Goal: Transaction & Acquisition: Book appointment/travel/reservation

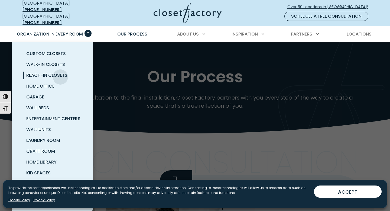
click at [60, 73] on span "Reach-In Closets" at bounding box center [46, 75] width 41 height 6
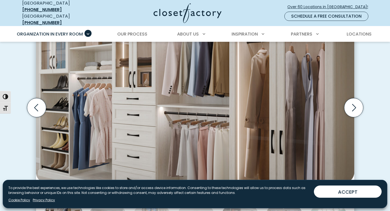
scroll to position [177, 0]
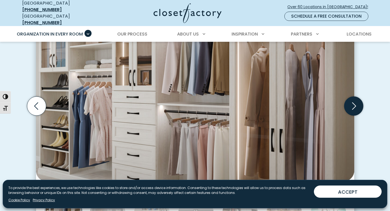
click at [355, 102] on icon "Next slide" at bounding box center [354, 105] width 4 height 7
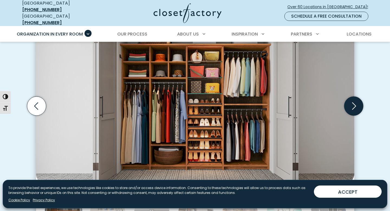
click at [355, 102] on icon "Next slide" at bounding box center [354, 105] width 4 height 7
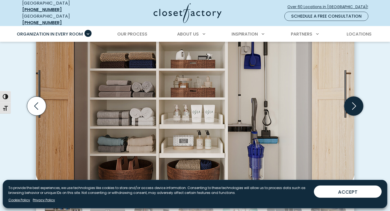
click at [355, 102] on icon "Next slide" at bounding box center [354, 105] width 4 height 7
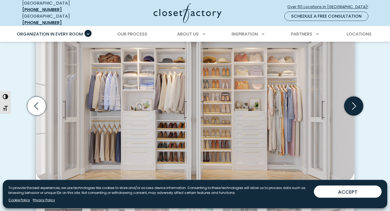
click at [355, 102] on icon "Next slide" at bounding box center [354, 105] width 4 height 7
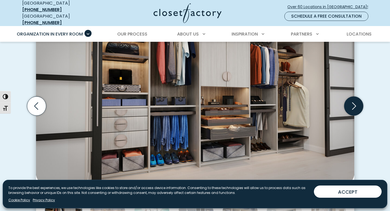
click at [355, 102] on icon "Next slide" at bounding box center [354, 105] width 4 height 7
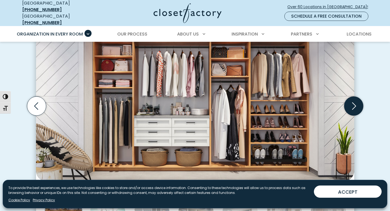
click at [355, 102] on icon "Next slide" at bounding box center [354, 105] width 4 height 7
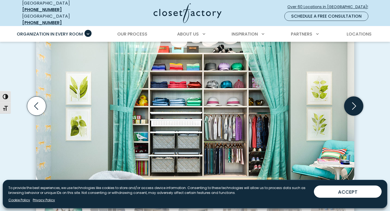
click at [355, 102] on icon "Next slide" at bounding box center [354, 105] width 4 height 7
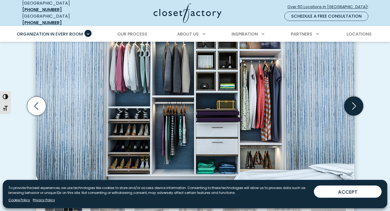
click at [355, 102] on icon "Next slide" at bounding box center [354, 105] width 4 height 7
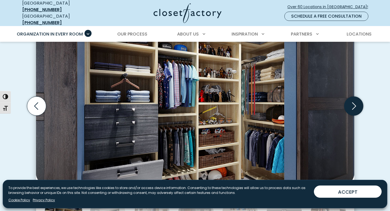
click at [355, 102] on icon "Next slide" at bounding box center [354, 105] width 4 height 7
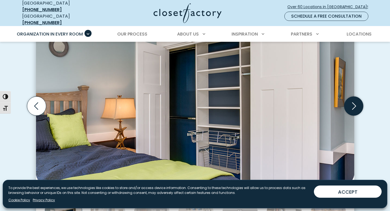
click at [355, 102] on icon "Next slide" at bounding box center [354, 105] width 4 height 7
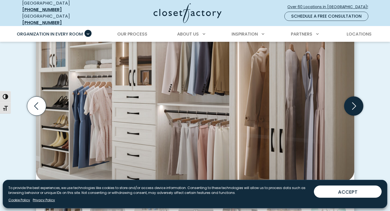
click at [355, 102] on icon "Next slide" at bounding box center [354, 105] width 4 height 7
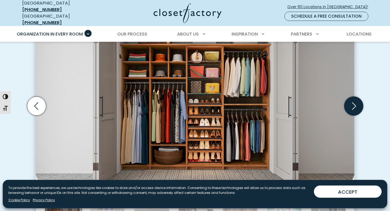
click at [355, 102] on icon "Next slide" at bounding box center [354, 105] width 4 height 7
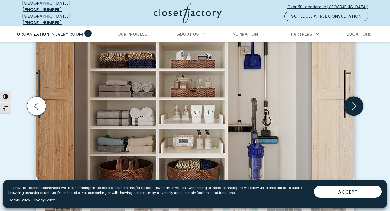
click at [355, 102] on icon "Next slide" at bounding box center [354, 105] width 4 height 7
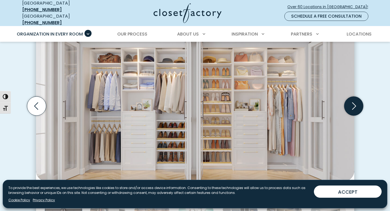
click at [355, 102] on icon "Next slide" at bounding box center [354, 105] width 4 height 7
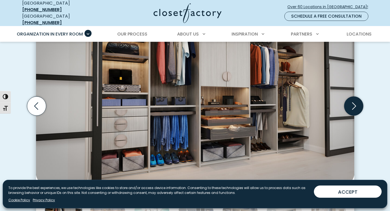
click at [355, 102] on icon "Next slide" at bounding box center [354, 105] width 4 height 7
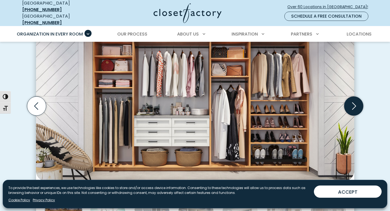
click at [355, 102] on icon "Next slide" at bounding box center [354, 105] width 4 height 7
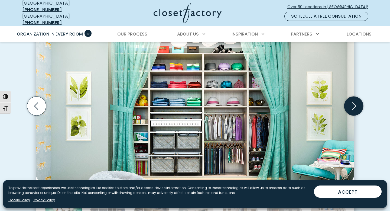
click at [355, 102] on icon "Next slide" at bounding box center [354, 105] width 4 height 7
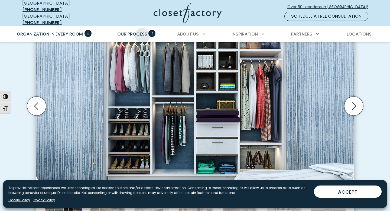
click at [142, 31] on span "Our Process" at bounding box center [132, 34] width 30 height 6
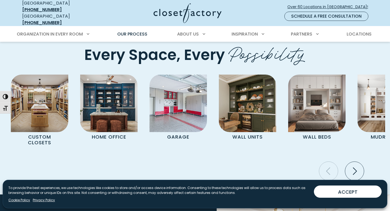
scroll to position [1095, 0]
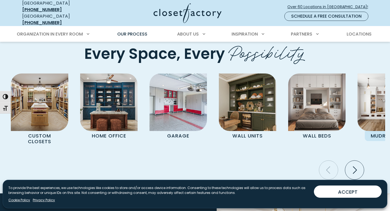
click at [369, 88] on img "Pages Gallery" at bounding box center [385, 101] width 57 height 57
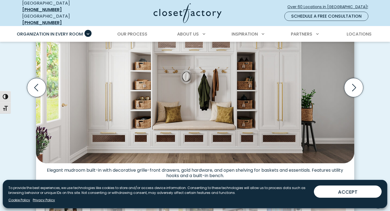
scroll to position [189, 0]
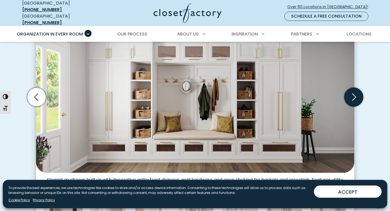
click at [354, 99] on icon "Next slide" at bounding box center [353, 96] width 19 height 19
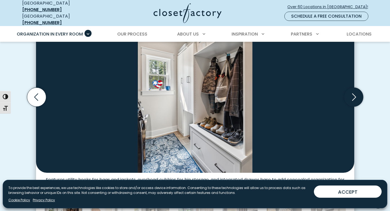
click at [354, 99] on icon "Next slide" at bounding box center [353, 96] width 19 height 19
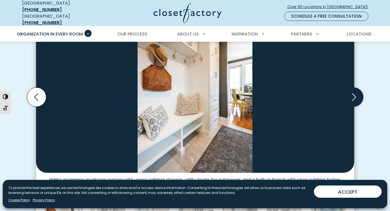
click at [353, 96] on icon "Next slide" at bounding box center [354, 96] width 4 height 7
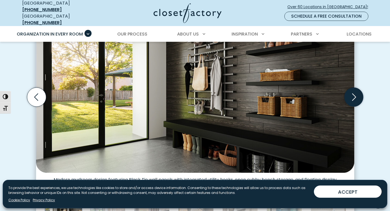
click at [353, 96] on icon "Next slide" at bounding box center [354, 96] width 4 height 7
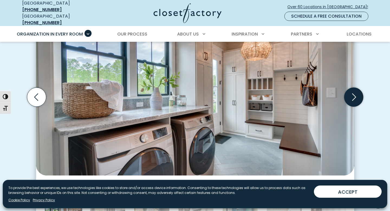
click at [353, 96] on icon "Next slide" at bounding box center [354, 96] width 4 height 7
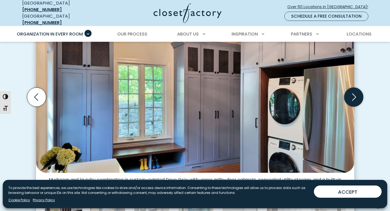
click at [353, 96] on icon "Next slide" at bounding box center [354, 96] width 4 height 7
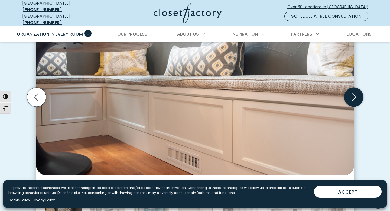
click at [353, 96] on icon "Next slide" at bounding box center [354, 96] width 4 height 7
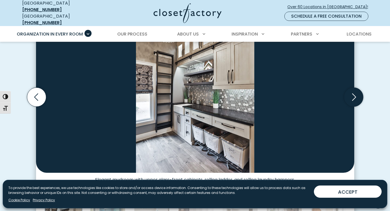
click at [353, 96] on icon "Next slide" at bounding box center [354, 96] width 4 height 7
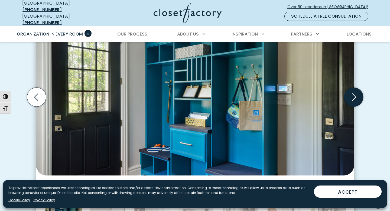
click at [353, 96] on icon "Next slide" at bounding box center [354, 96] width 4 height 7
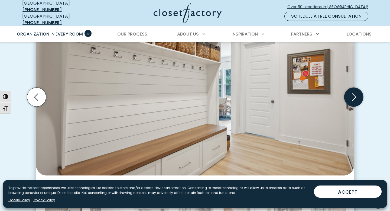
click at [353, 96] on icon "Next slide" at bounding box center [354, 96] width 4 height 7
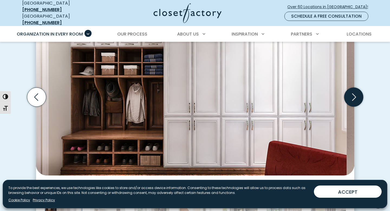
click at [353, 96] on icon "Next slide" at bounding box center [354, 96] width 4 height 7
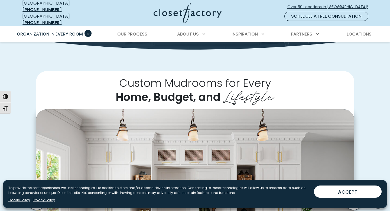
scroll to position [0, 0]
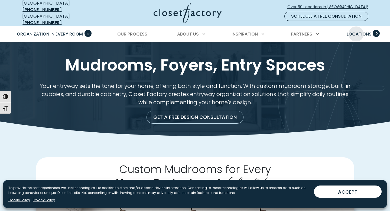
click at [356, 31] on span "Locations" at bounding box center [359, 34] width 25 height 6
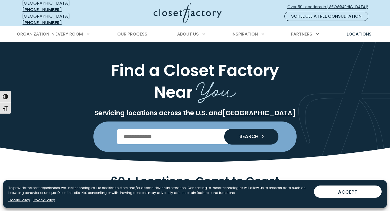
click at [204, 132] on input "Enter Postal Code" at bounding box center [195, 136] width 156 height 15
type input "*****"
click at [224, 129] on button "SEARCH" at bounding box center [251, 137] width 54 height 16
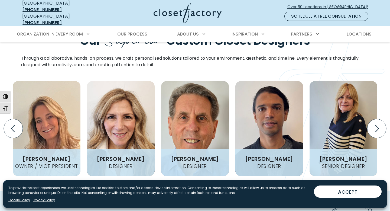
scroll to position [630, 0]
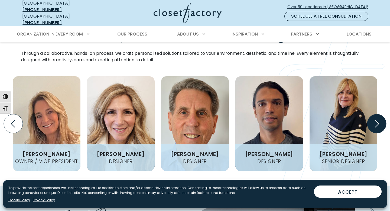
click at [373, 114] on icon "Next slide" at bounding box center [376, 123] width 19 height 19
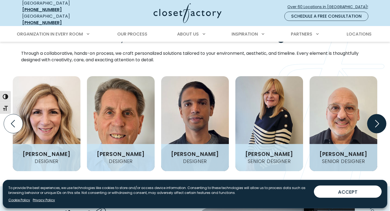
click at [373, 114] on icon "Next slide" at bounding box center [376, 123] width 19 height 19
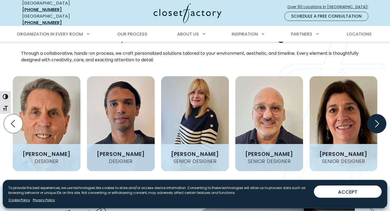
click at [373, 114] on icon "Next slide" at bounding box center [376, 123] width 19 height 19
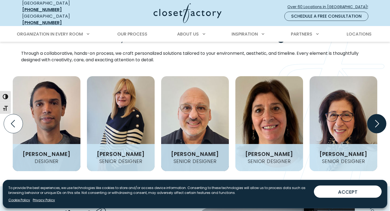
click at [373, 114] on icon "Next slide" at bounding box center [376, 123] width 19 height 19
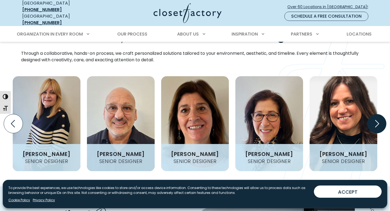
click at [373, 114] on icon "Next slide" at bounding box center [376, 123] width 19 height 19
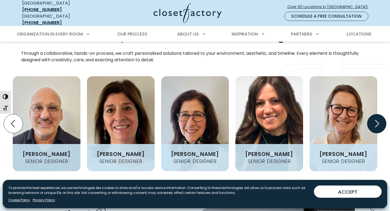
click at [376, 114] on icon "Next slide" at bounding box center [376, 123] width 19 height 19
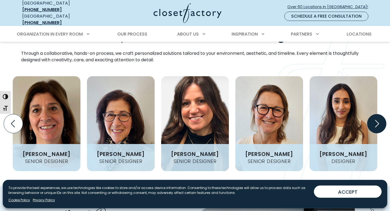
click at [376, 114] on icon "Next slide" at bounding box center [376, 123] width 19 height 19
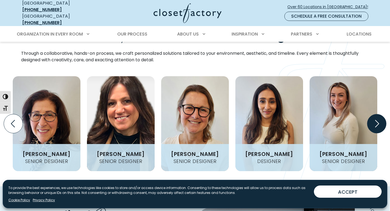
click at [376, 114] on icon "Next slide" at bounding box center [376, 123] width 19 height 19
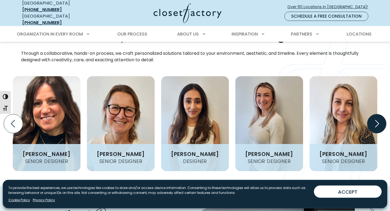
click at [376, 114] on icon "Next slide" at bounding box center [376, 123] width 19 height 19
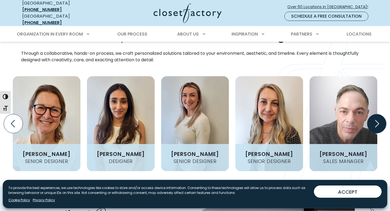
click at [376, 114] on icon "Next slide" at bounding box center [376, 123] width 19 height 19
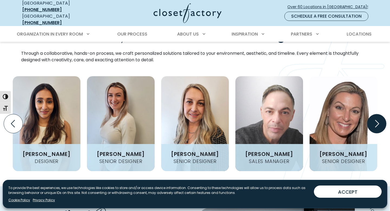
click at [376, 114] on icon "Next slide" at bounding box center [376, 123] width 19 height 19
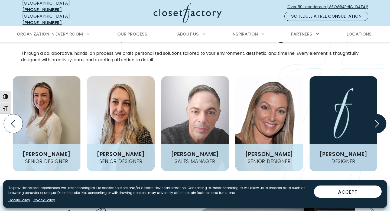
click at [376, 114] on icon "Next slide" at bounding box center [376, 123] width 19 height 19
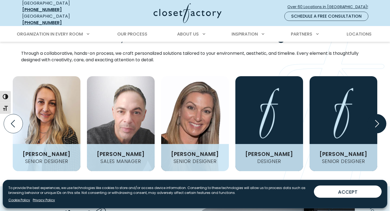
click at [376, 114] on icon "Next slide" at bounding box center [376, 123] width 19 height 19
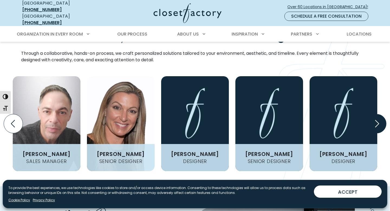
click at [376, 114] on icon "Next slide" at bounding box center [376, 123] width 19 height 19
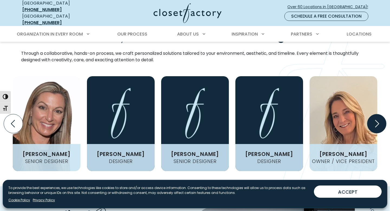
click at [376, 114] on icon "Next slide" at bounding box center [376, 123] width 19 height 19
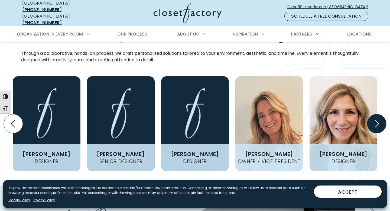
click at [376, 114] on icon "Next slide" at bounding box center [376, 123] width 19 height 19
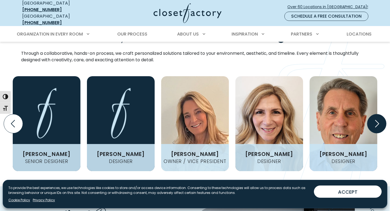
click at [376, 114] on icon "Next slide" at bounding box center [376, 123] width 19 height 19
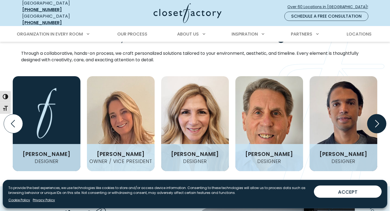
click at [376, 114] on icon "Next slide" at bounding box center [376, 123] width 19 height 19
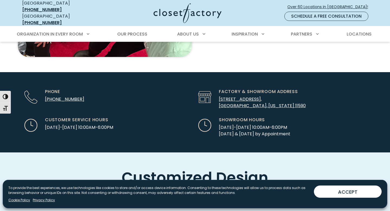
scroll to position [1515, 0]
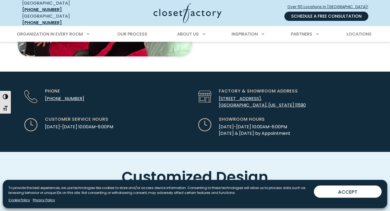
click at [327, 17] on link "Schedule a Free Consultation" at bounding box center [326, 16] width 84 height 9
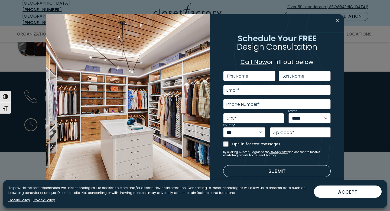
click at [236, 76] on label "First Name" at bounding box center [237, 76] width 21 height 4
click at [236, 76] on input "First Name" at bounding box center [249, 76] width 52 height 10
type input "*******"
type input "**********"
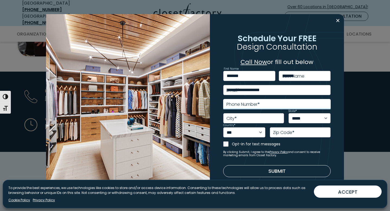
type input "**********"
select select "**"
type input "*****"
type input "**********"
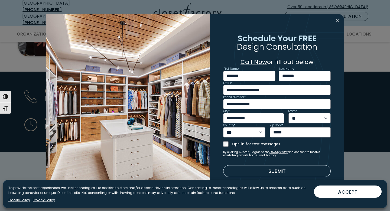
click at [240, 174] on button "Submit" at bounding box center [277, 171] width 108 height 12
